Goal: Task Accomplishment & Management: Manage account settings

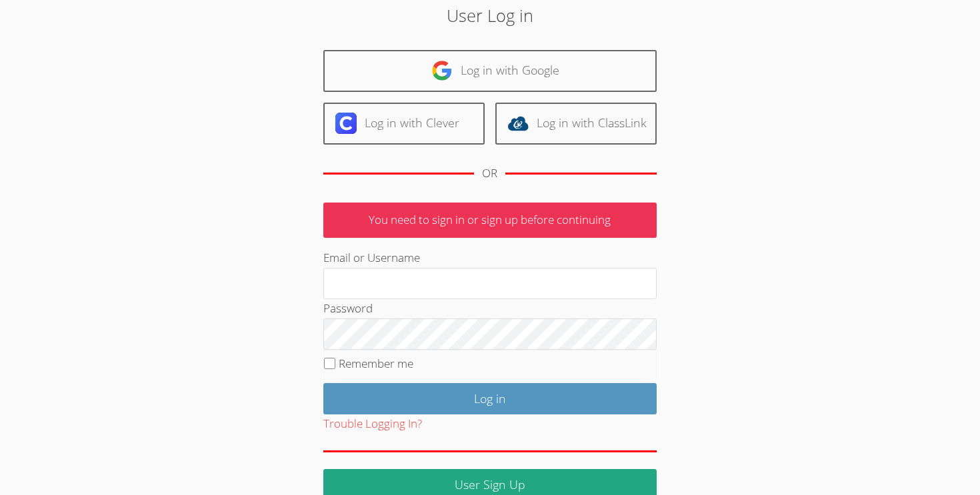
scroll to position [57, 0]
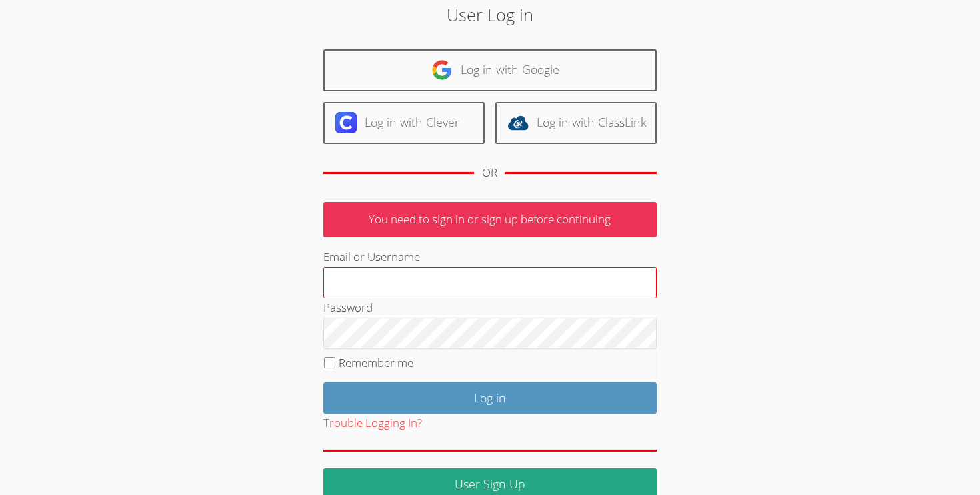
click at [503, 285] on input "Email or Username" at bounding box center [489, 283] width 333 height 32
type input "gaguilarairtutors@gmail.com"
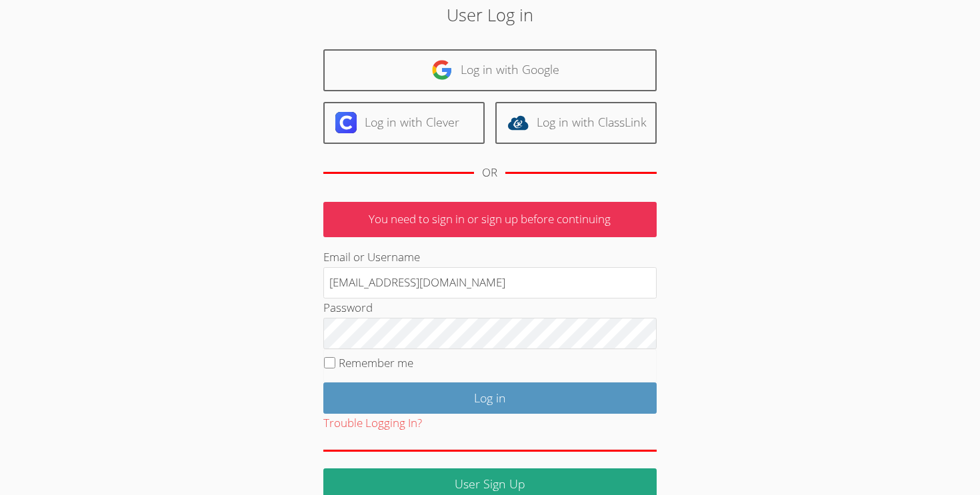
click at [352, 361] on label "Remember me" at bounding box center [376, 362] width 75 height 15
click at [335, 361] on input "Remember me" at bounding box center [329, 362] width 11 height 11
checkbox input "true"
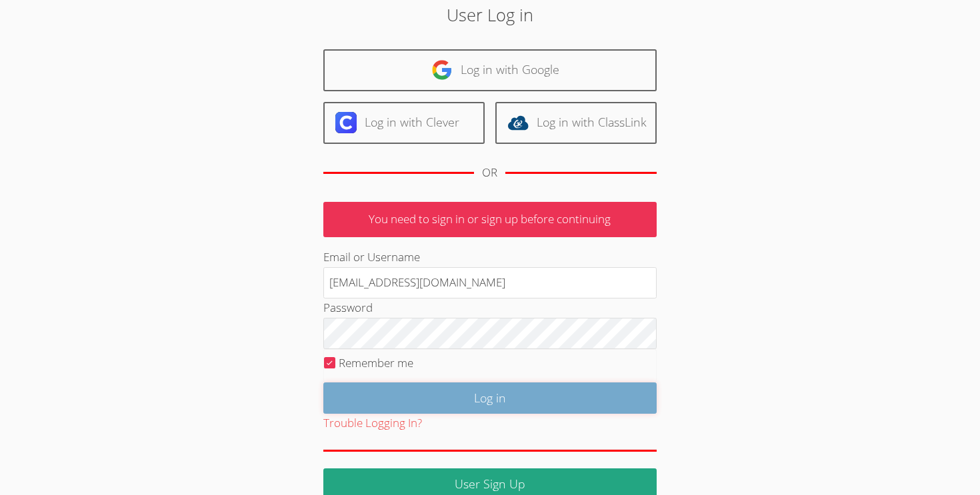
click at [391, 392] on input "Log in" at bounding box center [489, 398] width 333 height 31
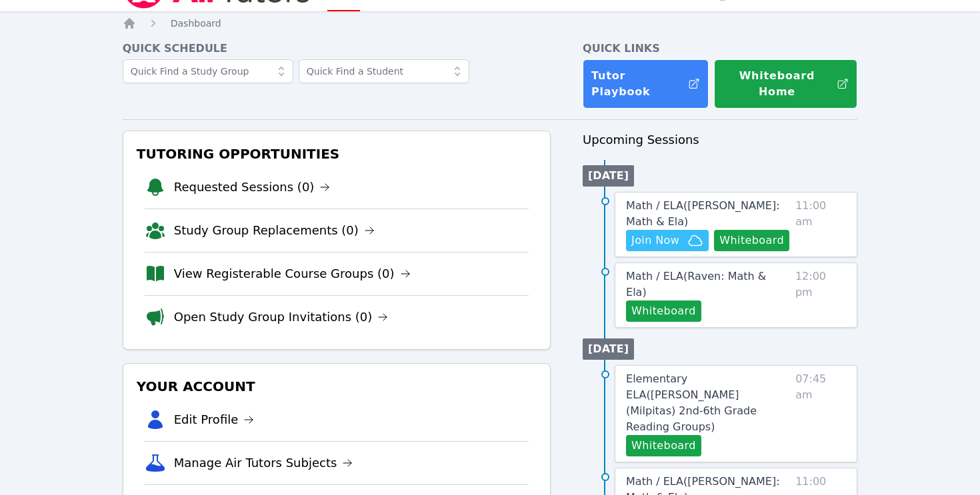
scroll to position [40, 0]
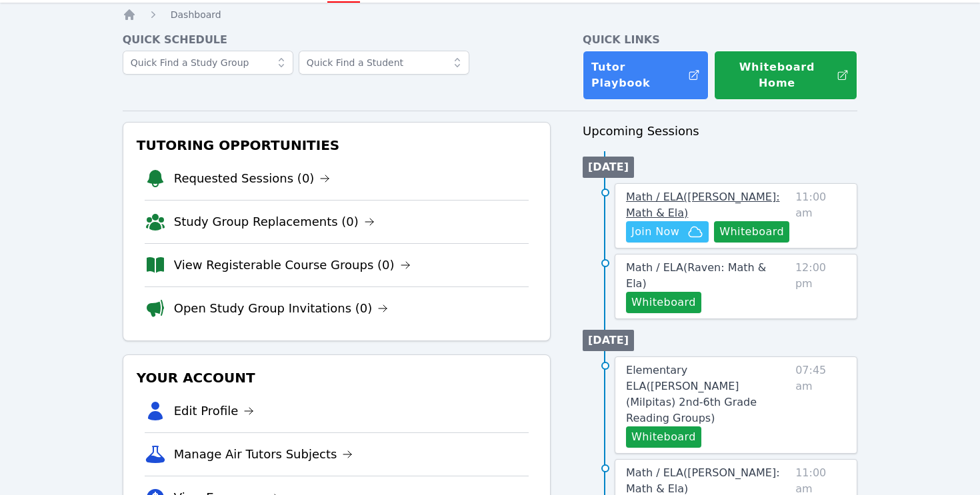
click at [733, 191] on span "Math / ELA ( Sacariana Charley: Math & Ela )" at bounding box center [702, 205] width 153 height 29
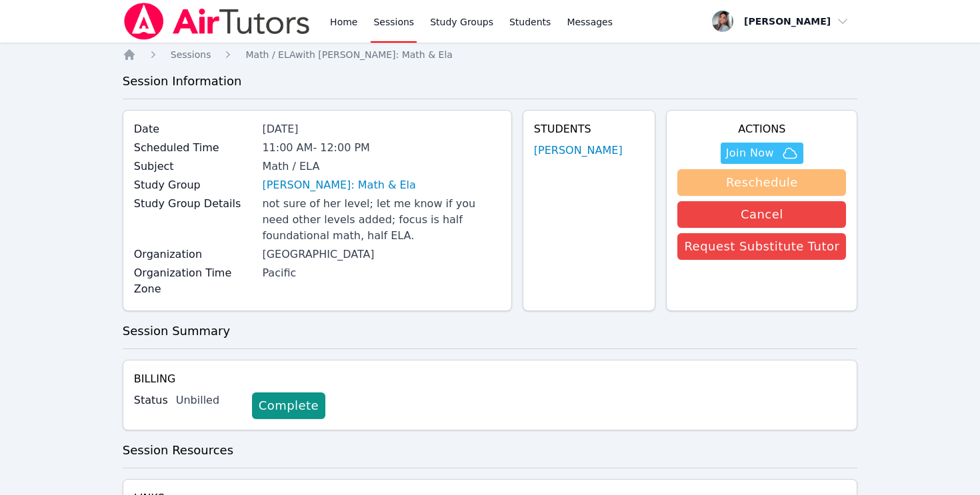
click at [757, 182] on button "Reschedule" at bounding box center [761, 182] width 169 height 27
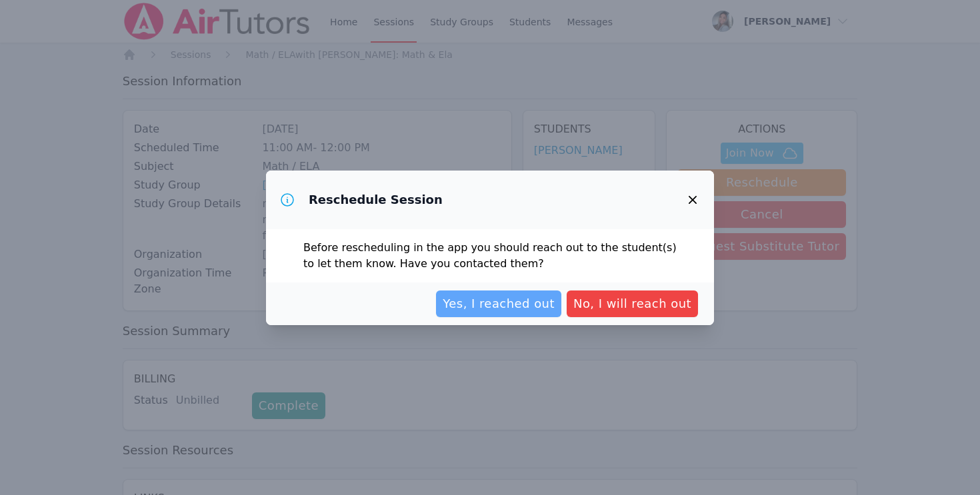
click at [477, 309] on span "Yes, I reached out" at bounding box center [499, 304] width 112 height 19
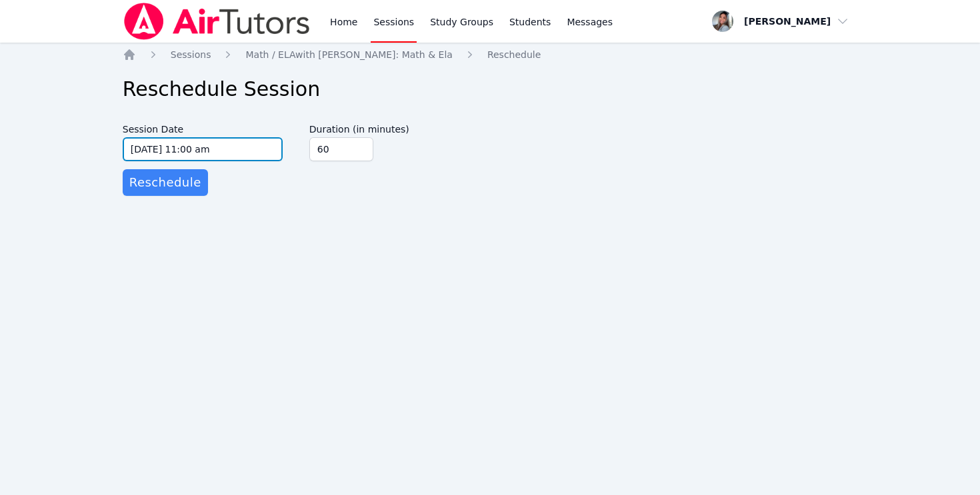
click at [263, 149] on input "10/06/2025 11:00 am" at bounding box center [203, 149] width 160 height 24
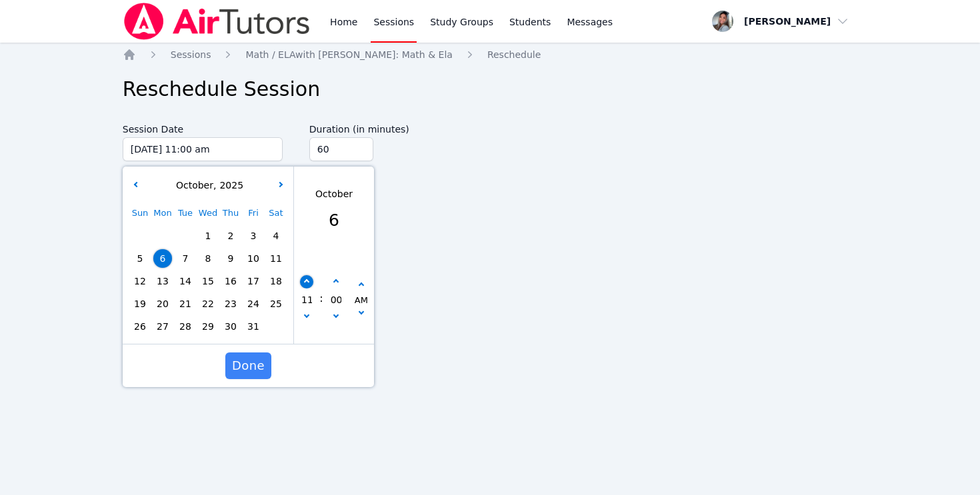
click at [305, 281] on icon "button" at bounding box center [306, 281] width 5 height 5
type input "10/06/2025 12:00 pm"
type input "12"
click at [305, 281] on icon "button" at bounding box center [306, 281] width 5 height 5
type input "10/06/2025 01:00 pm"
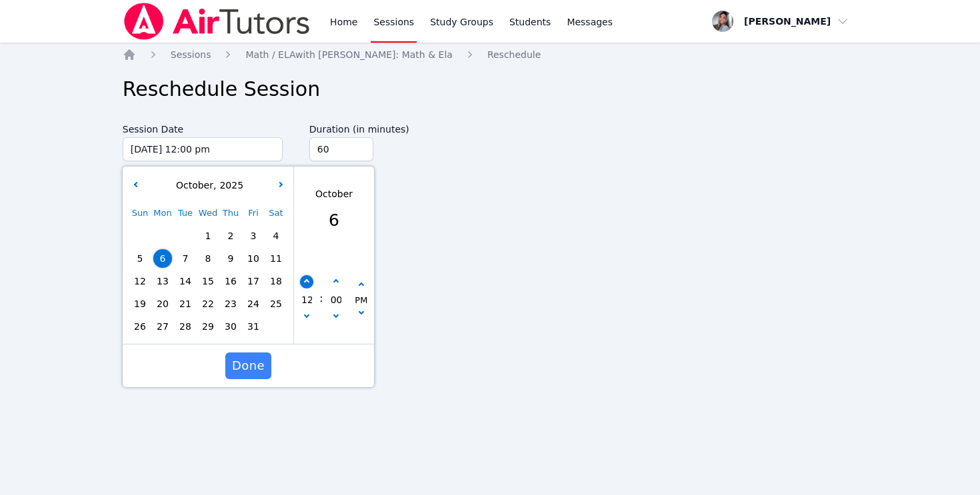
type input "01"
click at [245, 366] on span "Done" at bounding box center [248, 366] width 33 height 19
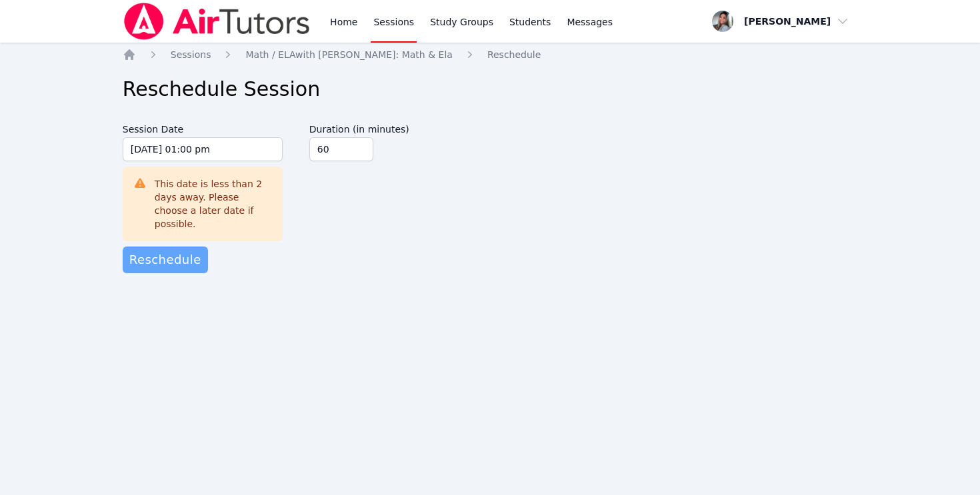
click at [180, 251] on span "Reschedule" at bounding box center [165, 260] width 72 height 19
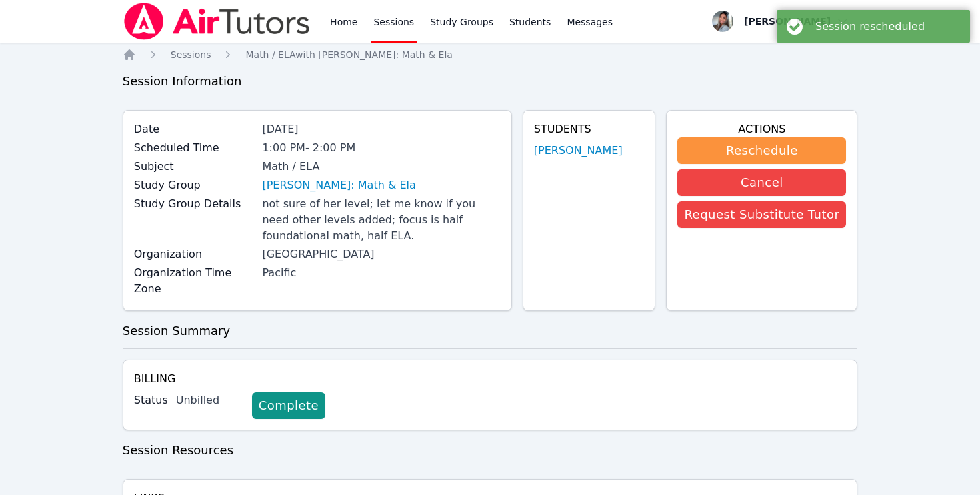
click at [359, 19] on div "Home Sessions Study Groups Students Messages" at bounding box center [471, 21] width 288 height 43
click at [338, 20] on link "Home" at bounding box center [343, 21] width 33 height 43
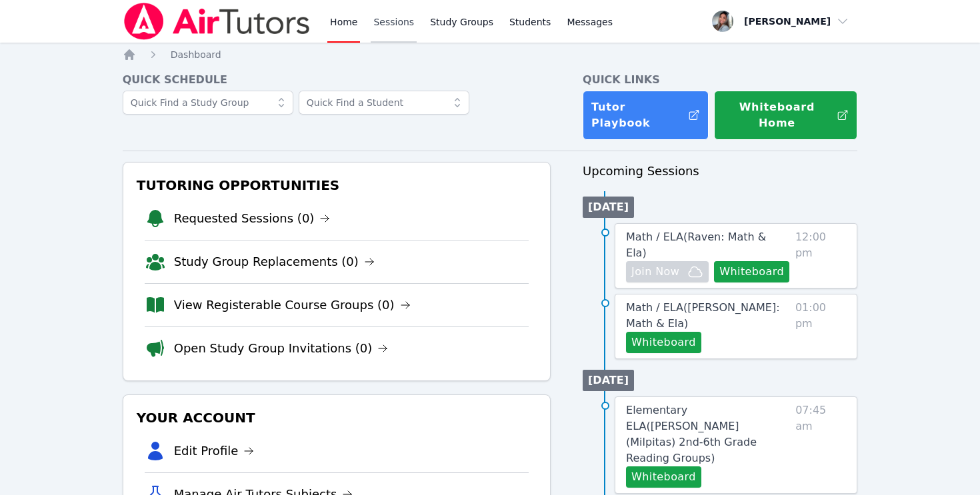
click at [395, 27] on link "Sessions" at bounding box center [394, 21] width 46 height 43
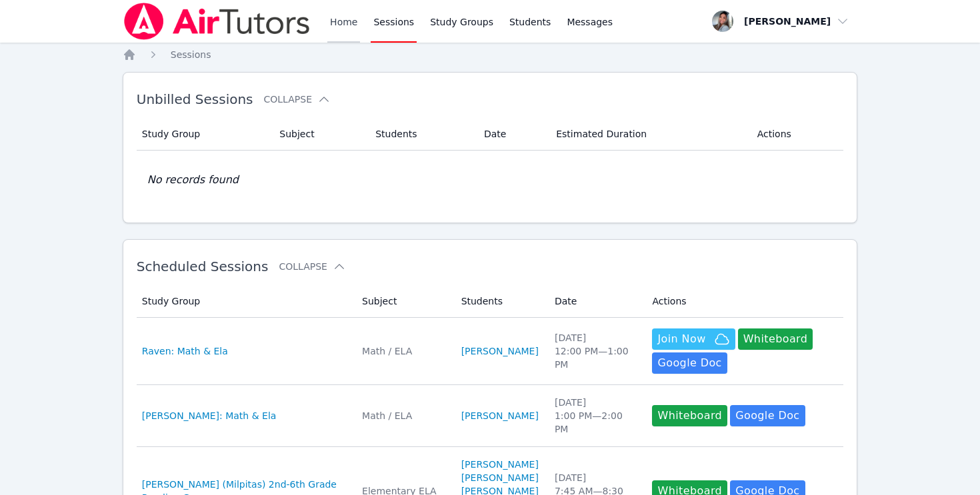
click at [343, 19] on link "Home" at bounding box center [343, 21] width 33 height 43
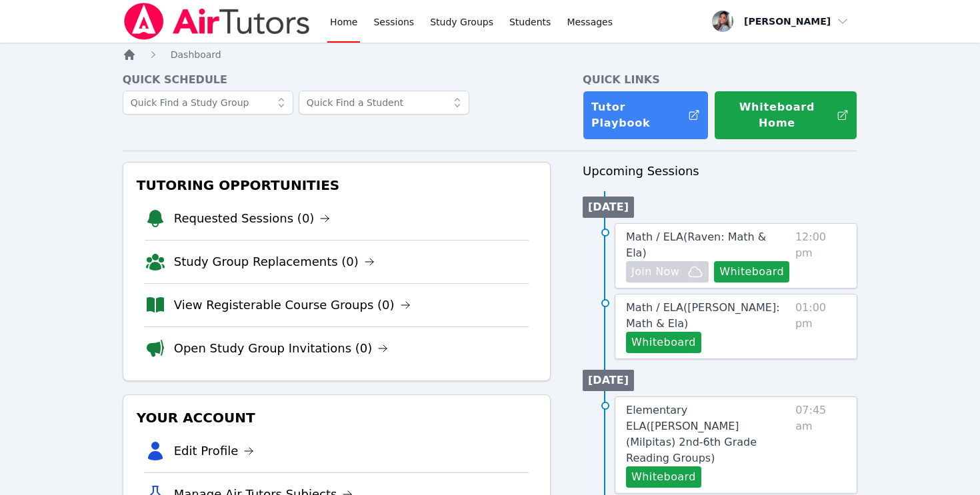
click at [127, 51] on icon "Breadcrumb" at bounding box center [129, 54] width 11 height 11
